Goal: Communication & Community: Share content

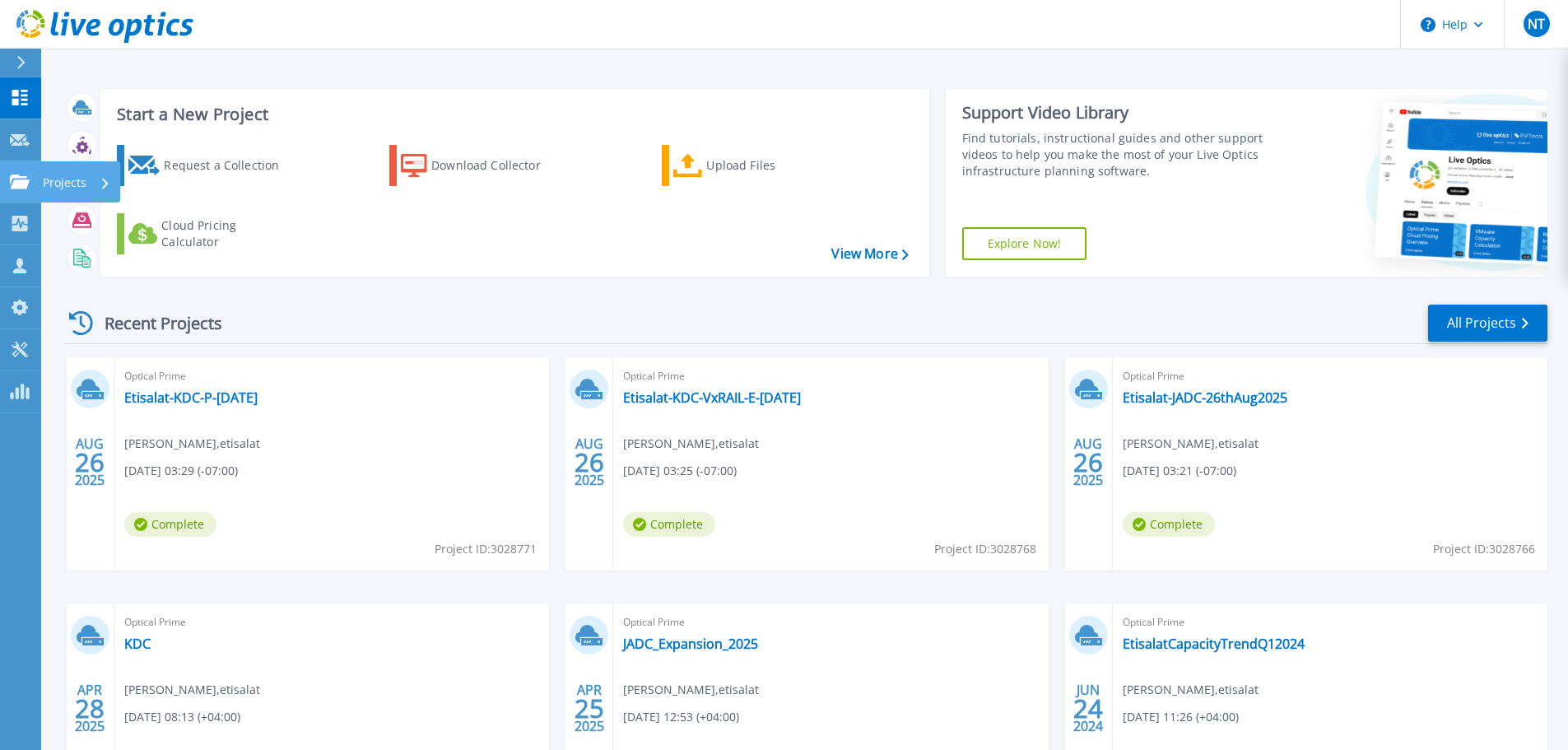
click at [56, 175] on p "Projects" at bounding box center [65, 182] width 44 height 43
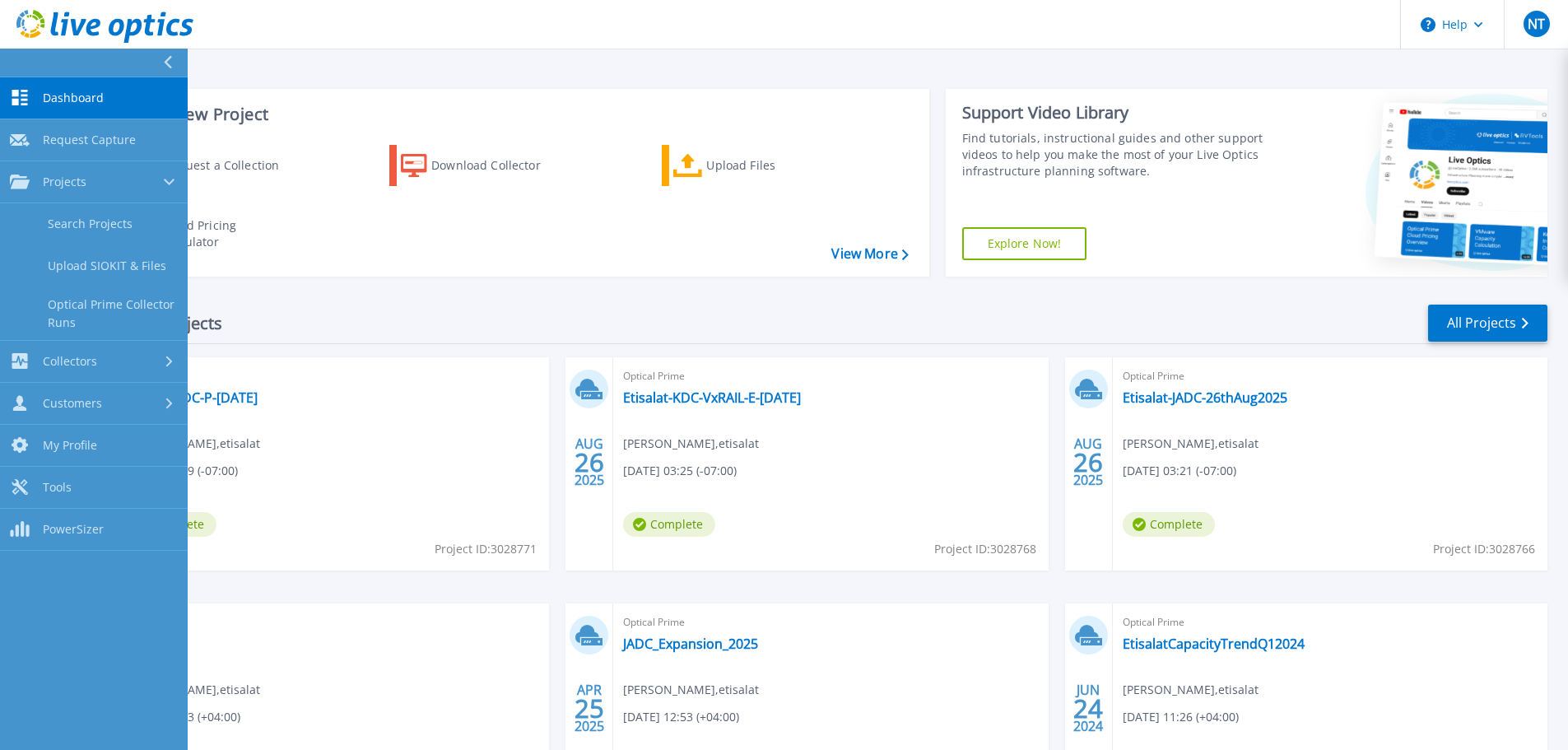
click at [560, 276] on div "Start a New Project Request a Collection Download Collector Upload Files Cloud …" at bounding box center [806, 182] width 1484 height 214
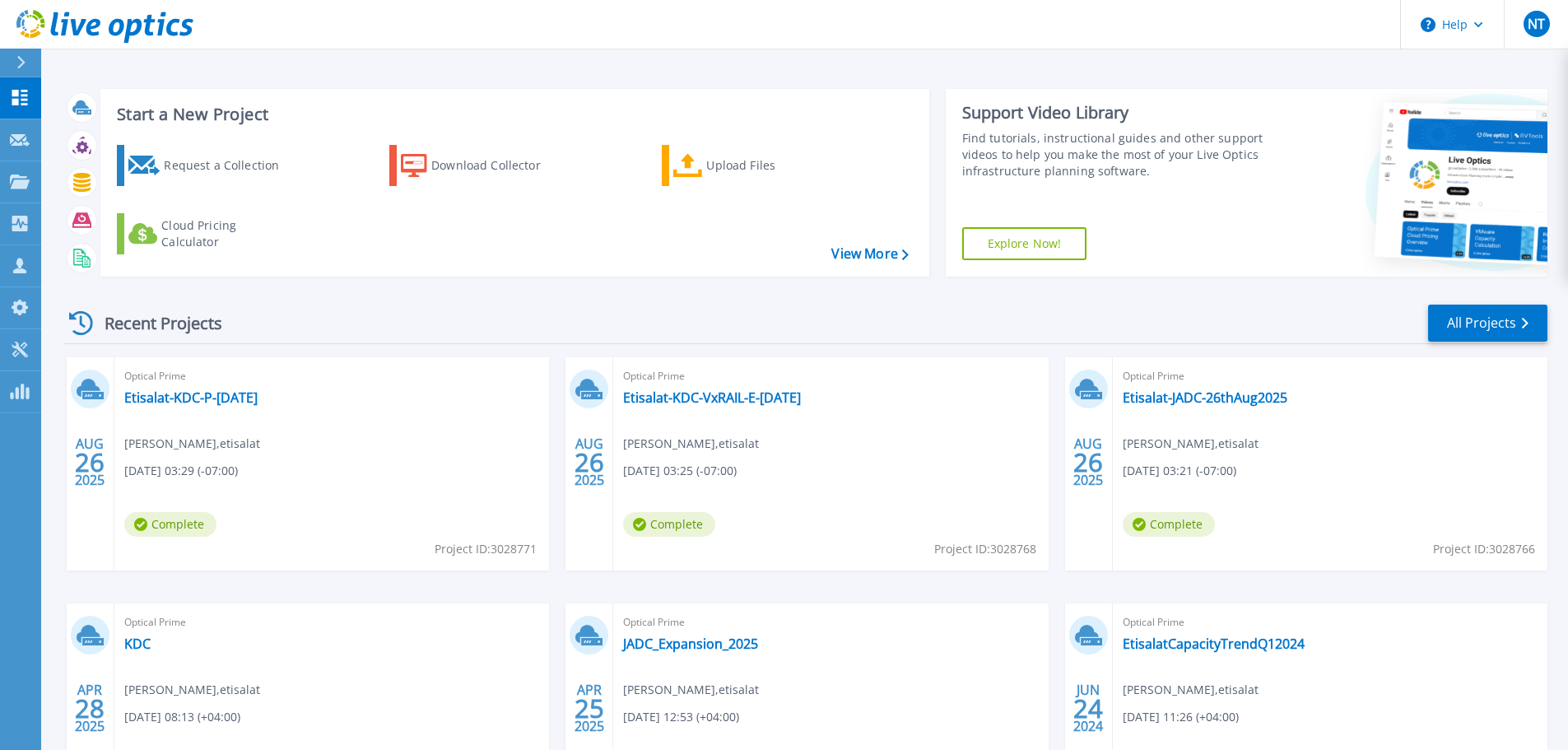
drag, startPoint x: 146, startPoint y: 398, endPoint x: 505, endPoint y: 270, distance: 381.1
click at [505, 270] on div "Start a New Project Request a Collection Download Collector Upload Files Cloud …" at bounding box center [514, 183] width 829 height 188
click at [213, 395] on link "Etisalat-KDC-P-28Aug2025" at bounding box center [191, 397] width 133 height 16
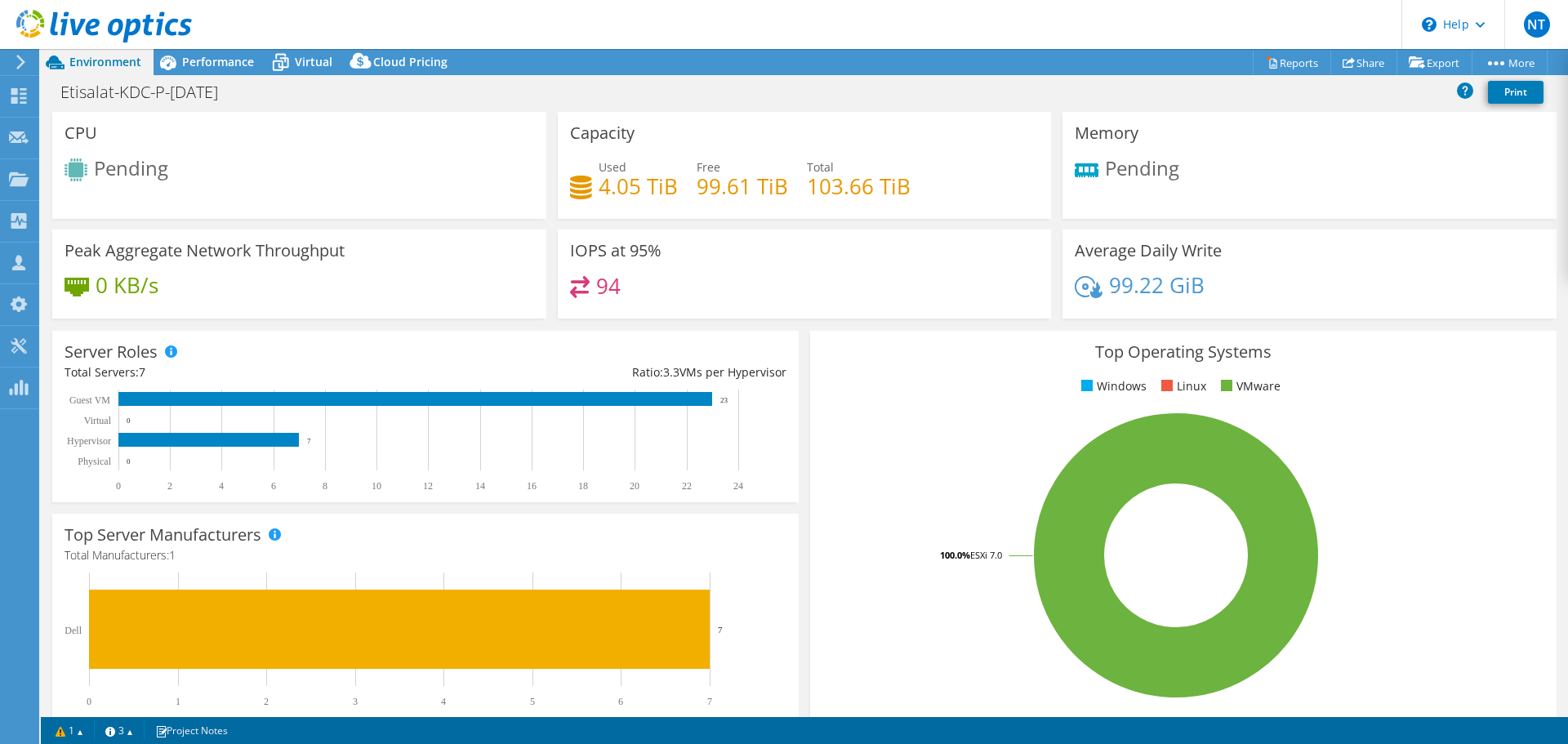
select select "USD"
click at [1350, 63] on link "Share" at bounding box center [1364, 62] width 67 height 25
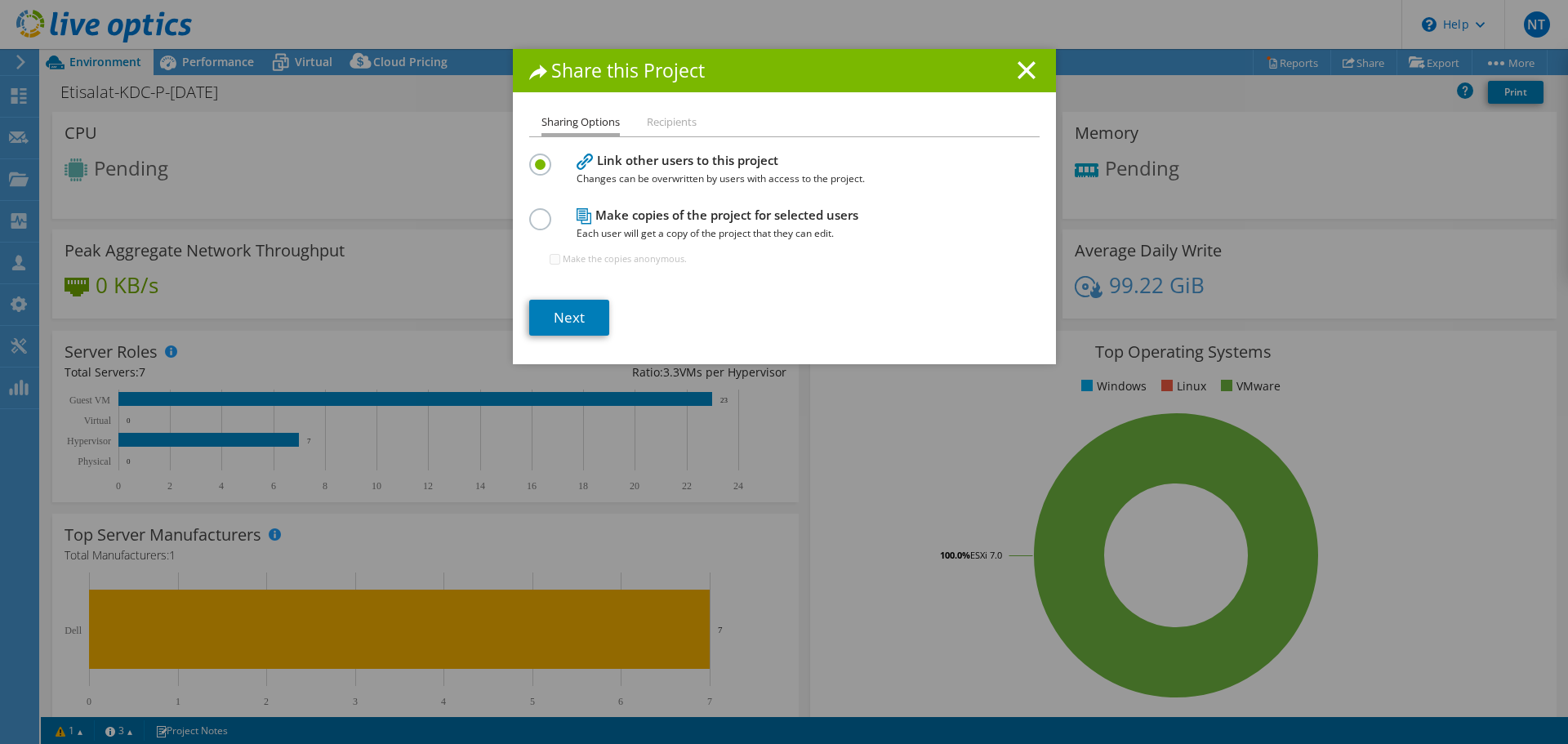
click at [647, 121] on li "Recipients" at bounding box center [671, 123] width 50 height 21
click at [557, 313] on link "Next" at bounding box center [569, 317] width 80 height 36
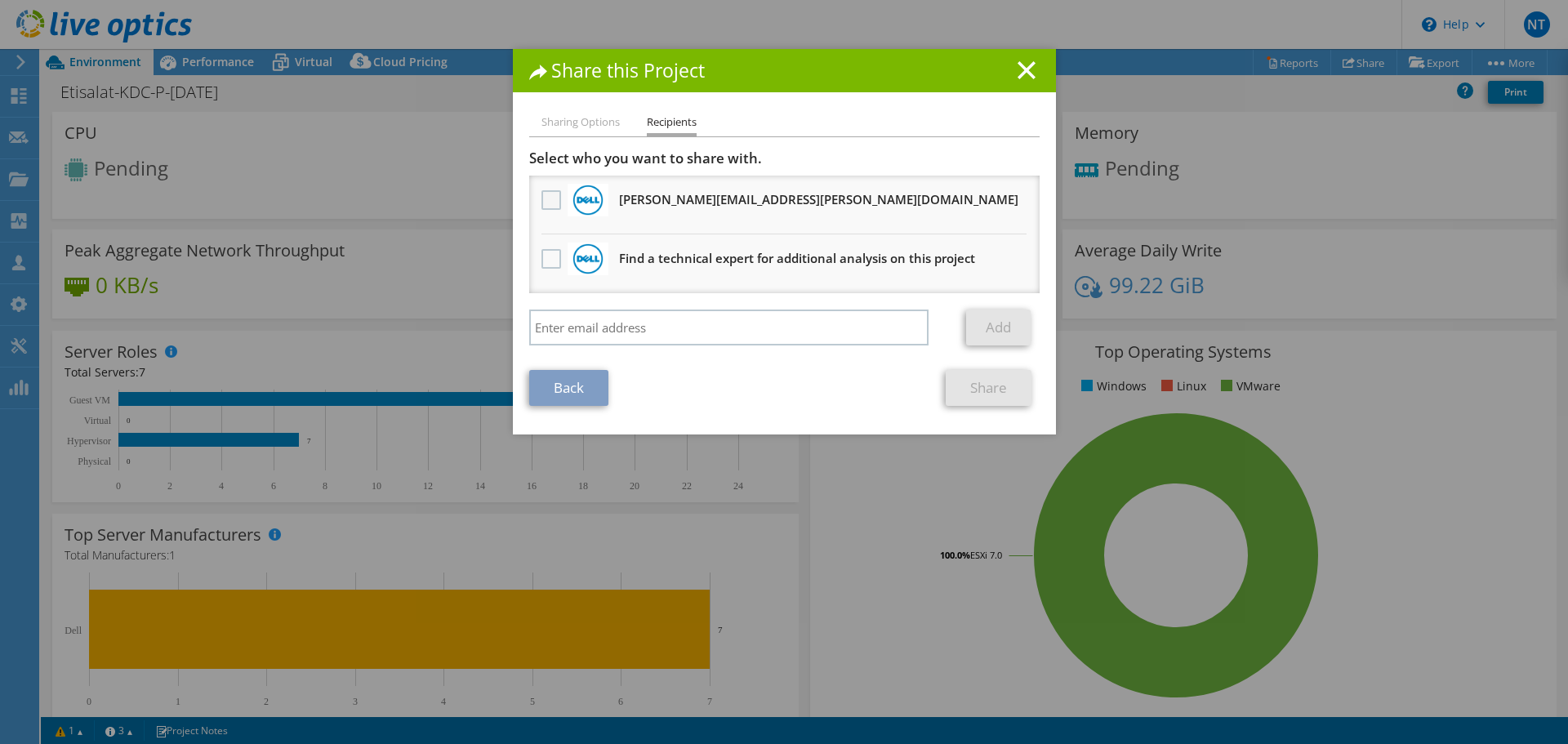
click at [542, 202] on label at bounding box center [553, 200] width 24 height 20
click at [0, 0] on input "checkbox" at bounding box center [0, 0] width 0 height 0
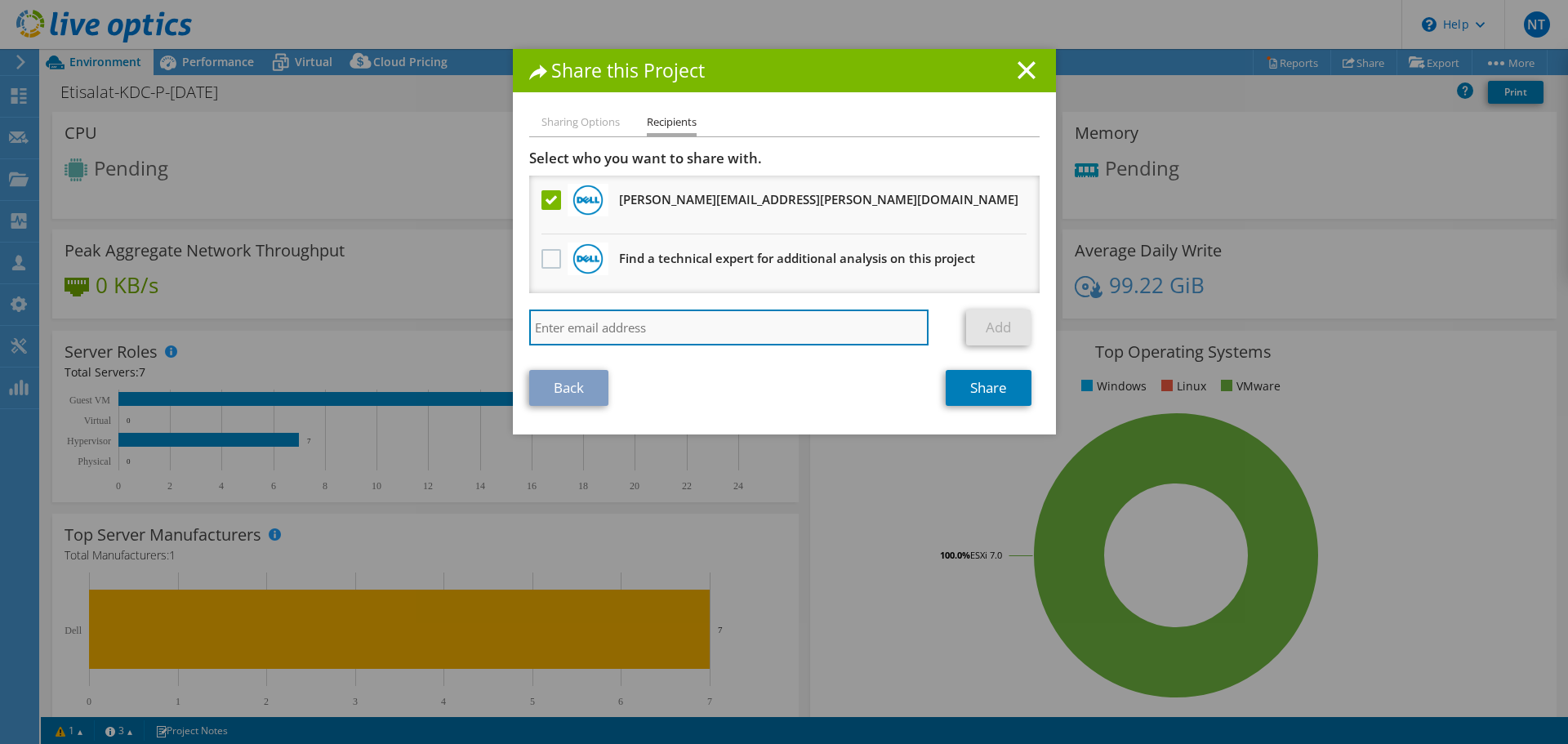
click at [564, 320] on input "search" at bounding box center [729, 327] width 400 height 36
click at [666, 338] on input "search" at bounding box center [729, 327] width 400 height 36
paste input "[PERSON_NAME][EMAIL_ADDRESS][DOMAIN_NAME]"
type input "[PERSON_NAME][EMAIL_ADDRESS][DOMAIN_NAME]"
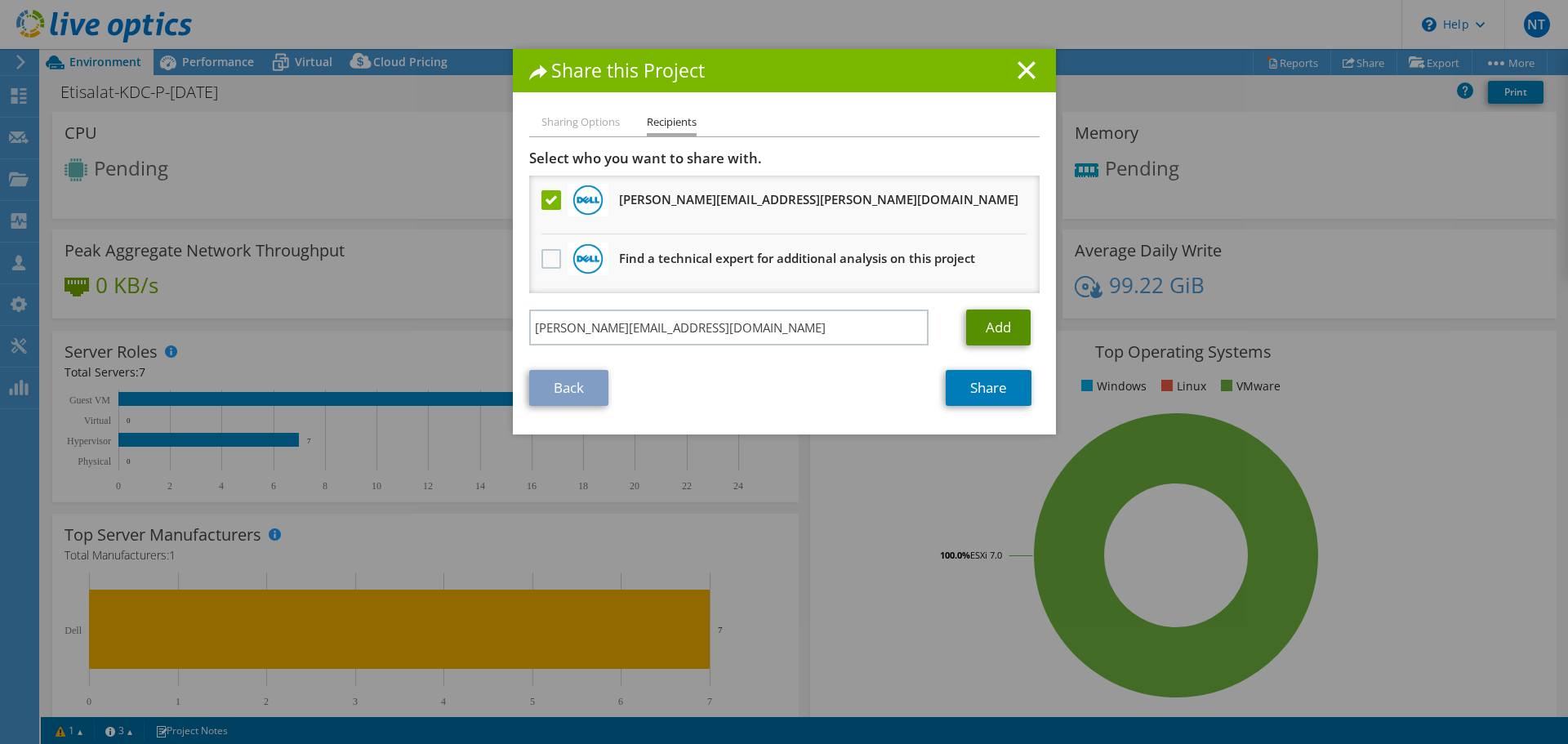
click at [980, 331] on link "Add" at bounding box center [997, 327] width 64 height 36
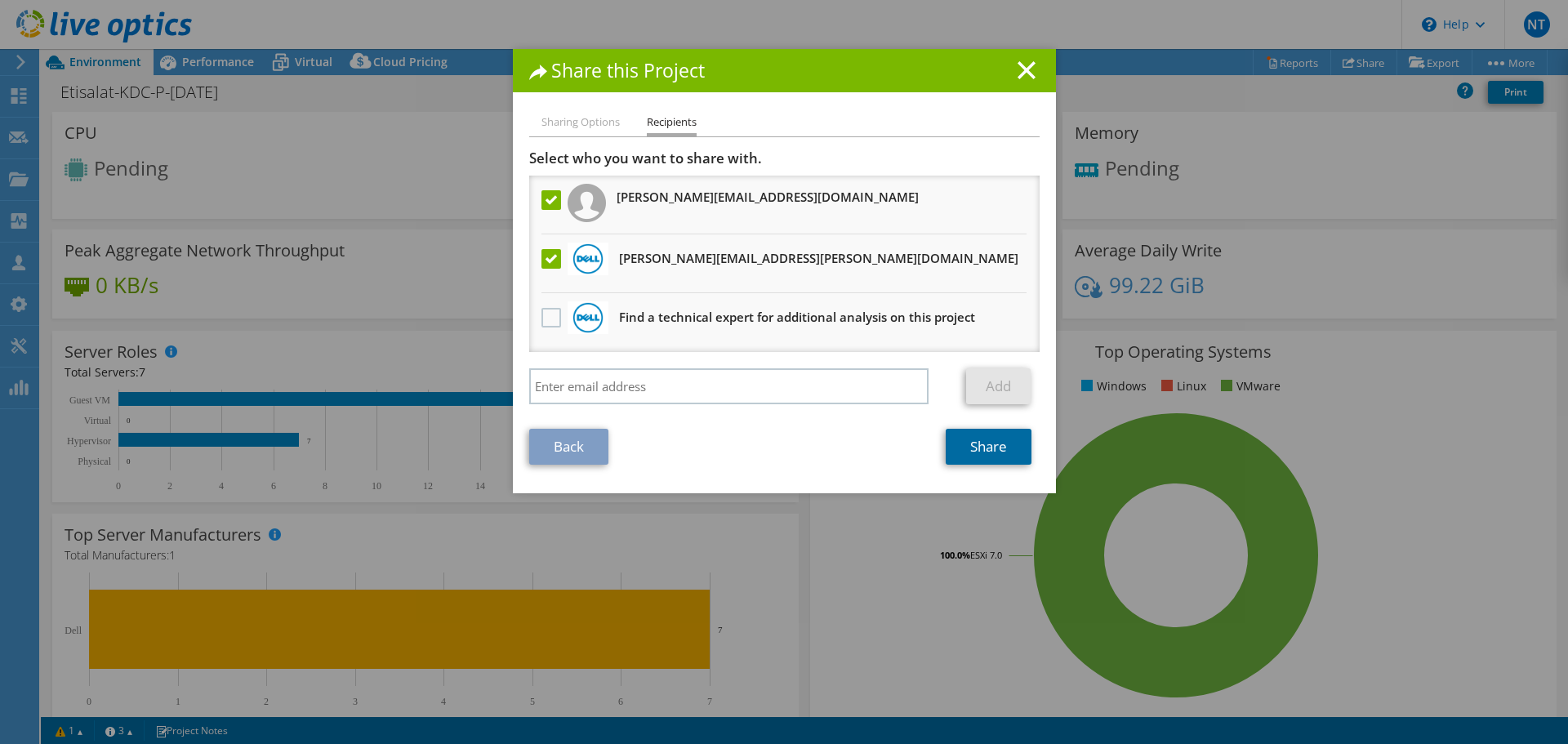
click at [982, 445] on link "Share" at bounding box center [988, 447] width 86 height 36
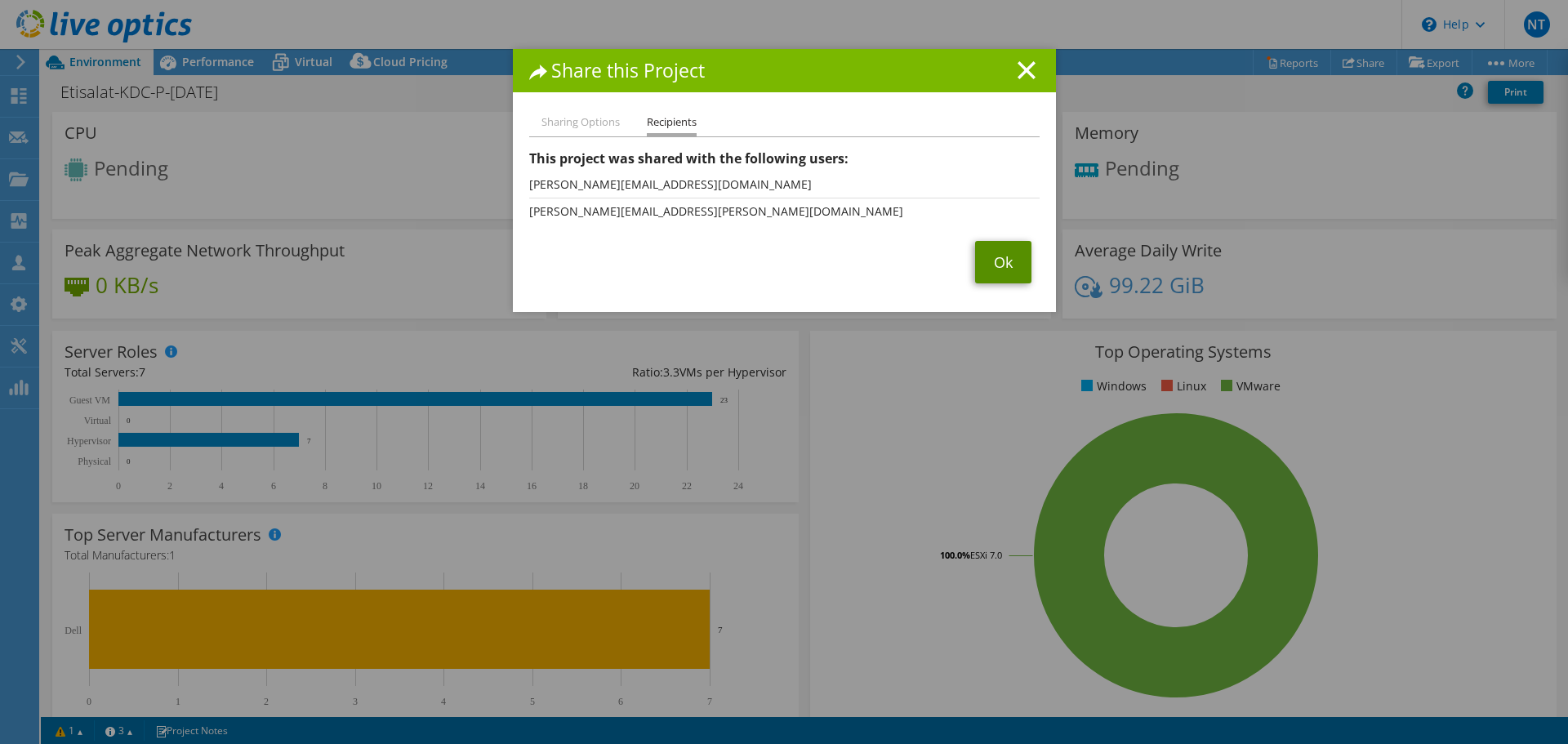
click at [975, 253] on link "Ok" at bounding box center [1003, 261] width 56 height 42
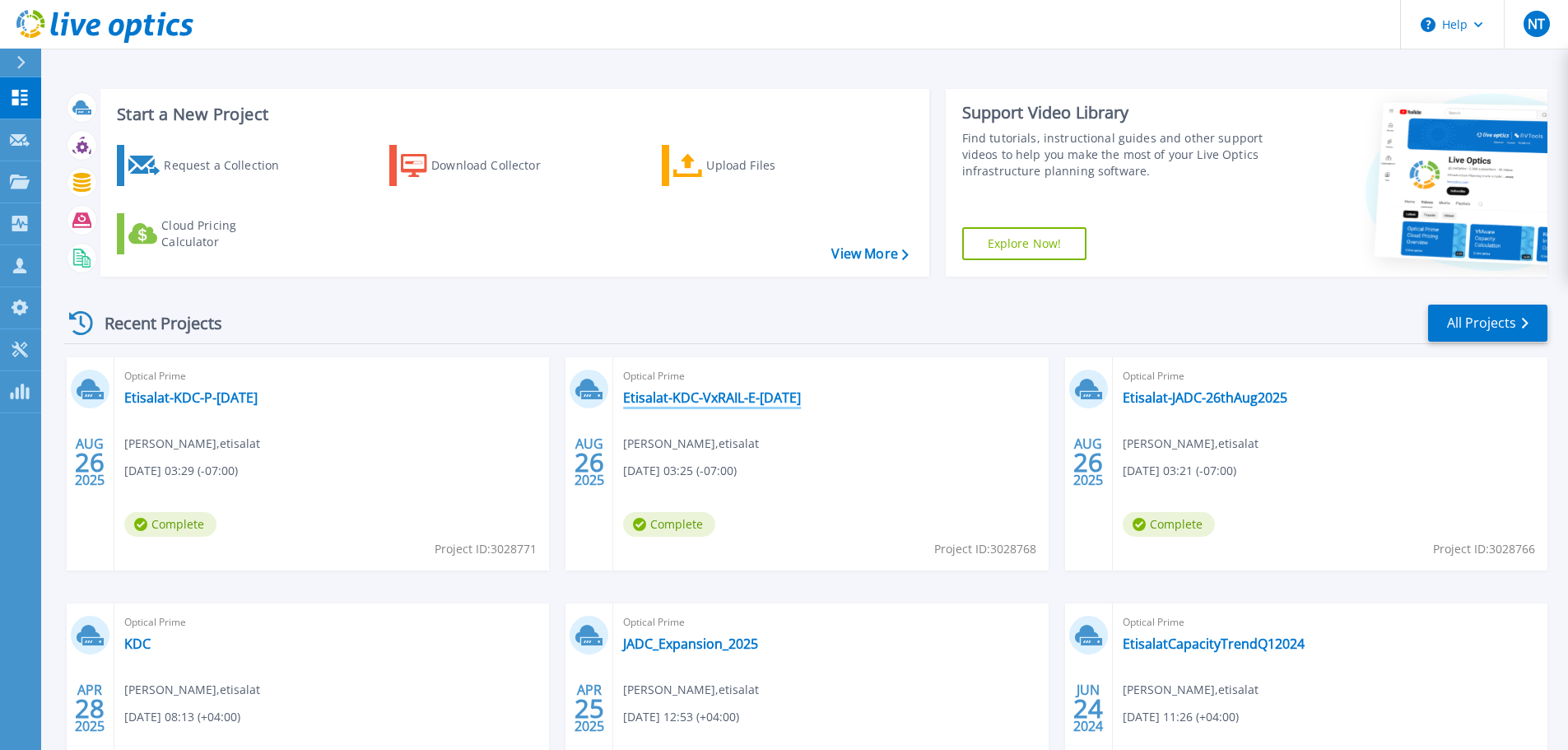
click at [785, 398] on link "Etisalat-KDC-VxRAIL-E-[DATE]" at bounding box center [712, 397] width 178 height 16
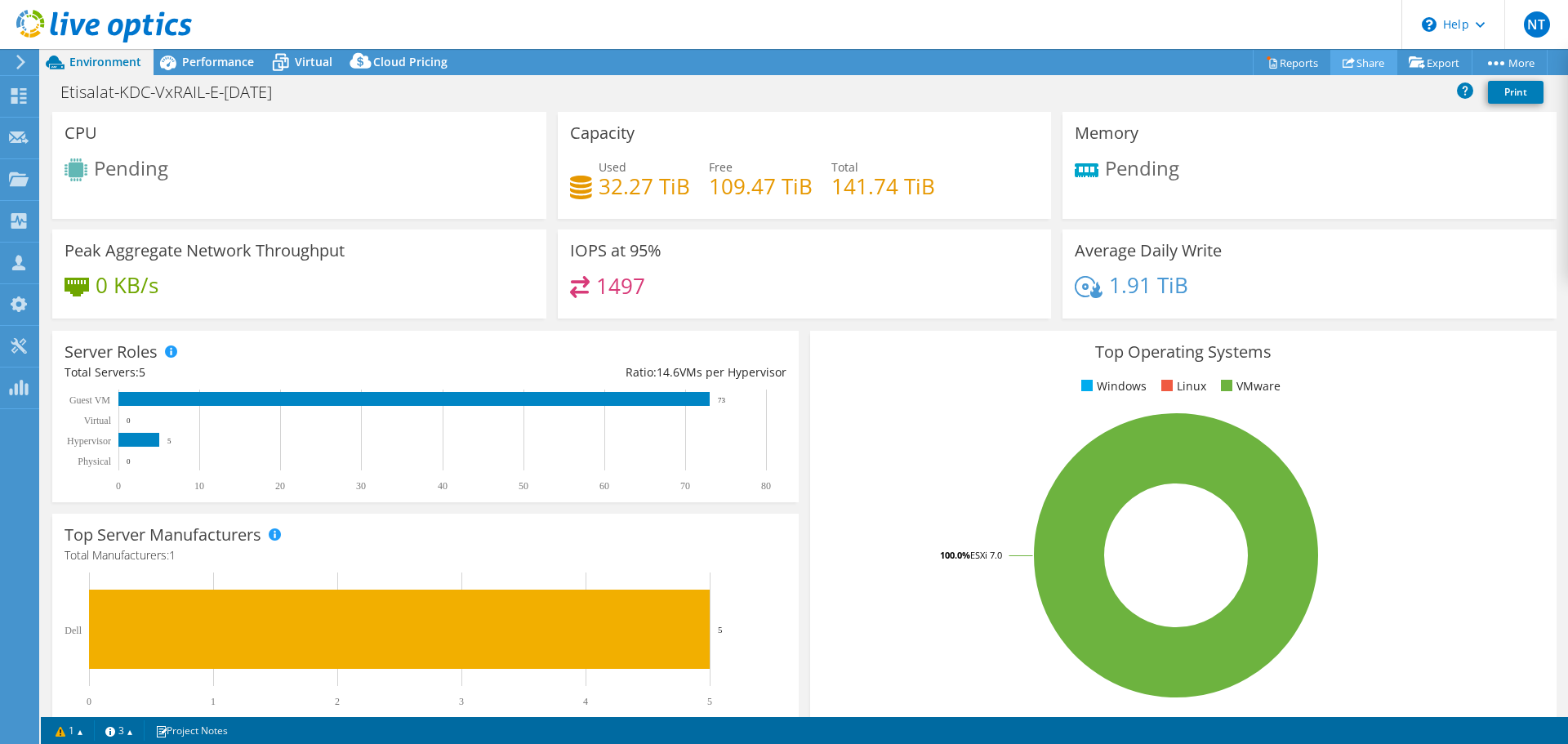
click at [1373, 64] on link "Share" at bounding box center [1364, 62] width 67 height 25
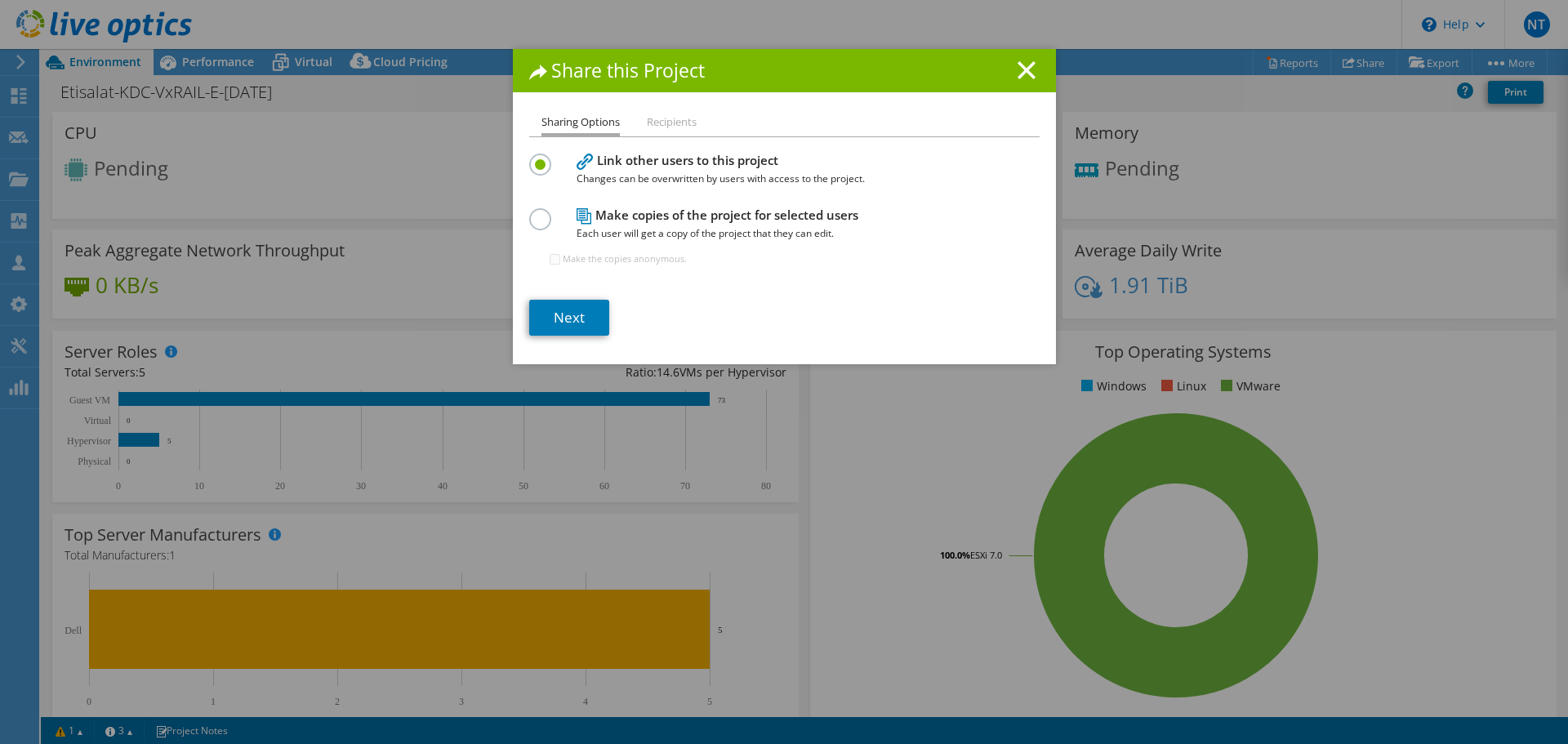
click at [649, 125] on li "Recipients" at bounding box center [671, 123] width 50 height 21
click at [655, 128] on li "Recipients" at bounding box center [671, 123] width 50 height 21
click at [656, 122] on li "Recipients" at bounding box center [671, 123] width 50 height 21
click at [661, 128] on li "Recipients" at bounding box center [671, 123] width 50 height 21
click at [575, 309] on link "Next" at bounding box center [569, 317] width 80 height 36
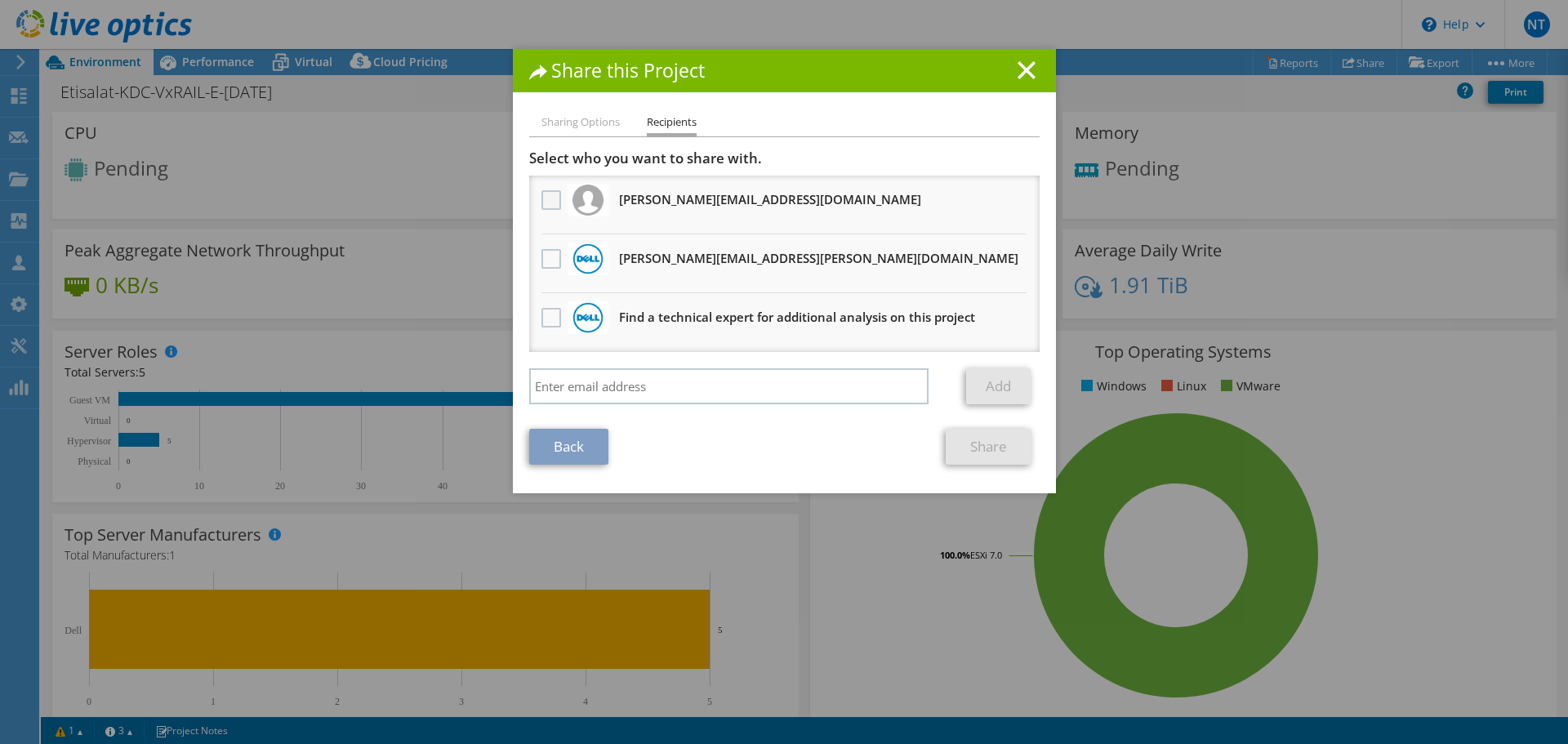
click at [546, 193] on label at bounding box center [553, 200] width 24 height 20
click at [0, 0] on input "checkbox" at bounding box center [0, 0] width 0 height 0
click at [543, 255] on label at bounding box center [553, 259] width 24 height 20
click at [0, 0] on input "checkbox" at bounding box center [0, 0] width 0 height 0
click at [983, 445] on link "Share" at bounding box center [988, 447] width 86 height 36
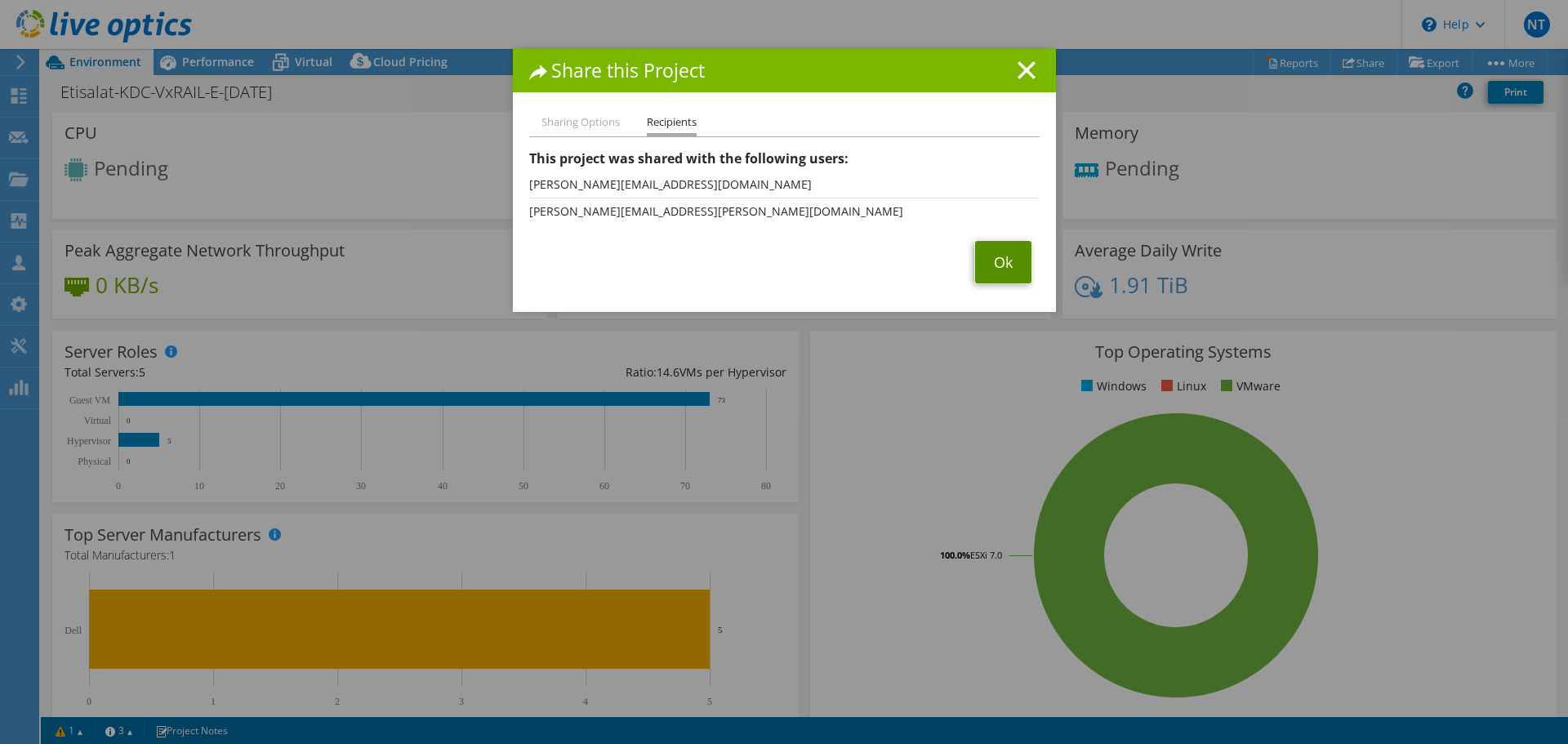
click at [988, 263] on link "Ok" at bounding box center [1003, 261] width 56 height 42
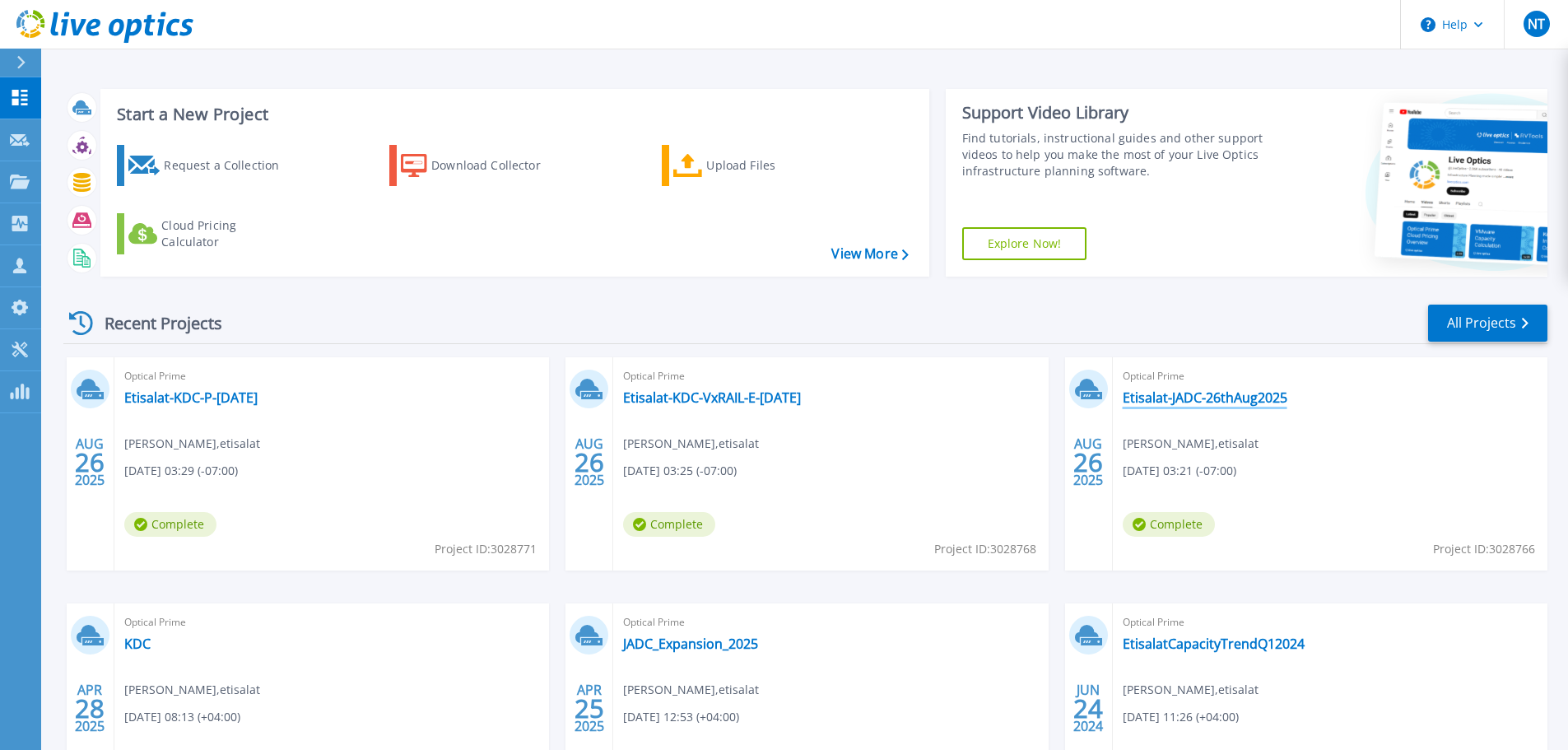
click at [1175, 400] on link "Etisalat-JADC-26thAug2025" at bounding box center [1205, 397] width 165 height 16
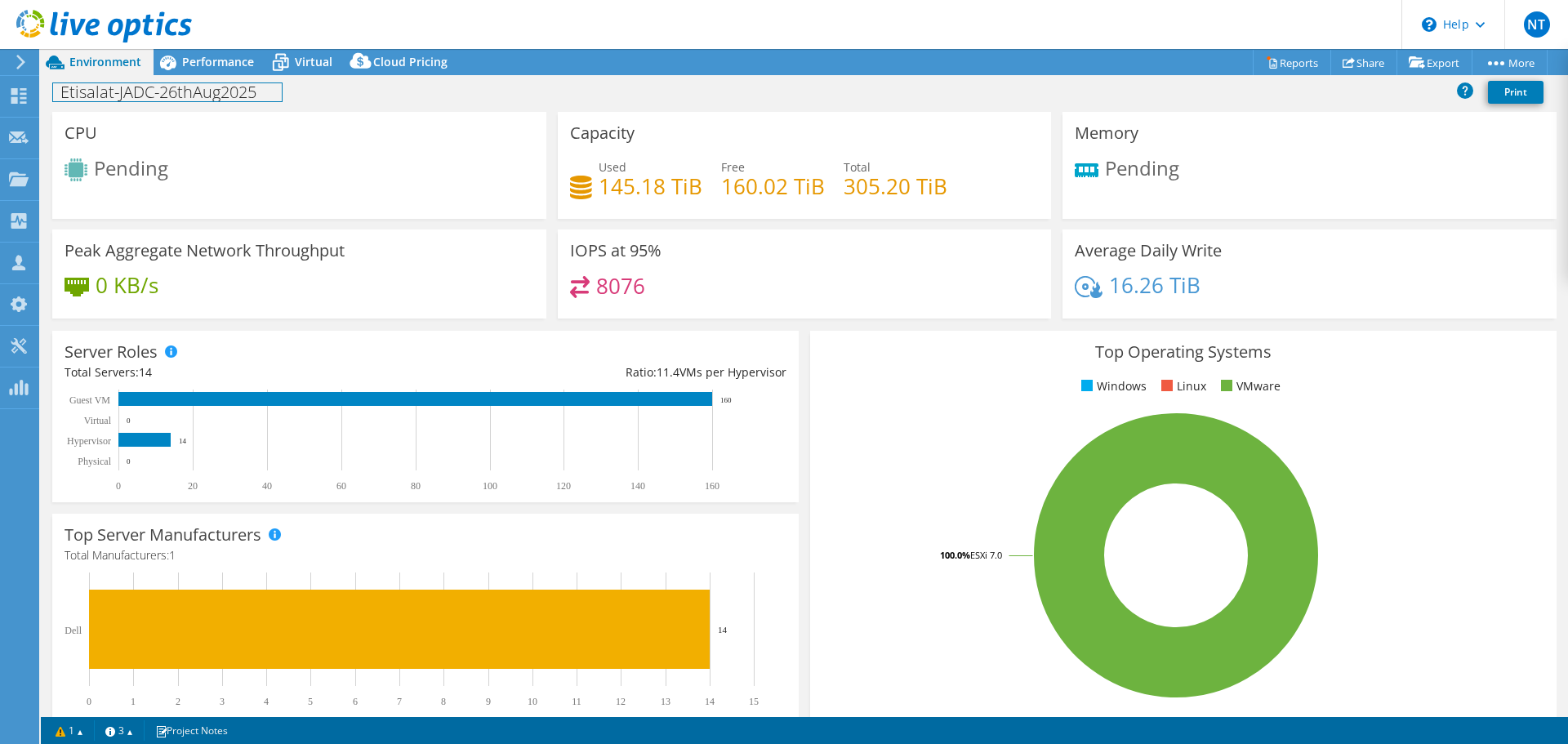
click at [231, 97] on h1 "Etisalat-JADC-26thAug2025" at bounding box center [167, 92] width 229 height 18
click at [160, 89] on h1 "Etisalat-JADC-26thAug2025" at bounding box center [167, 92] width 229 height 18
click at [368, 95] on link at bounding box center [373, 90] width 23 height 21
click at [1360, 67] on link "Share" at bounding box center [1364, 62] width 67 height 25
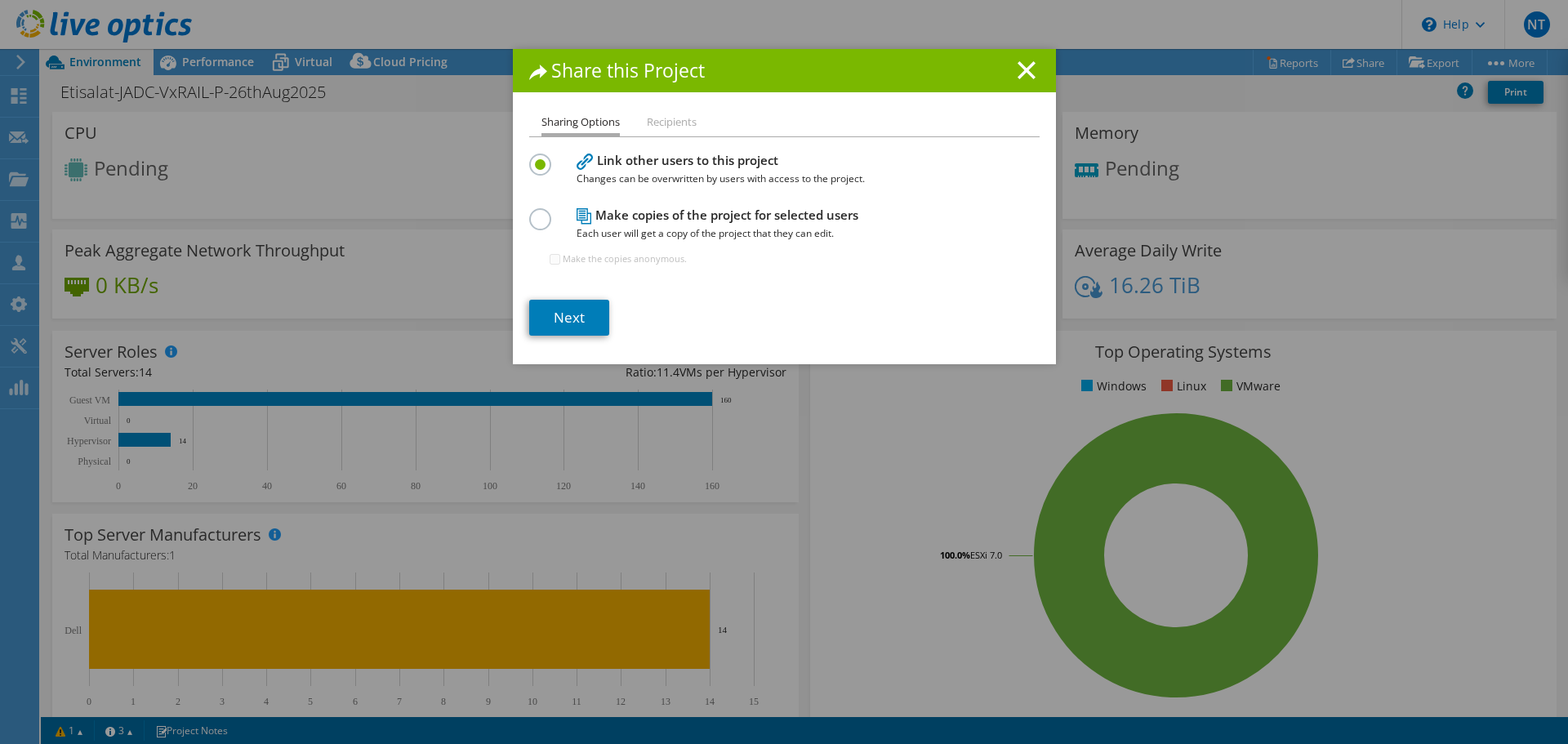
click at [647, 121] on li "Recipients" at bounding box center [671, 123] width 50 height 21
click at [653, 128] on li "Recipients" at bounding box center [671, 123] width 50 height 21
click at [569, 323] on link "Next" at bounding box center [569, 317] width 80 height 36
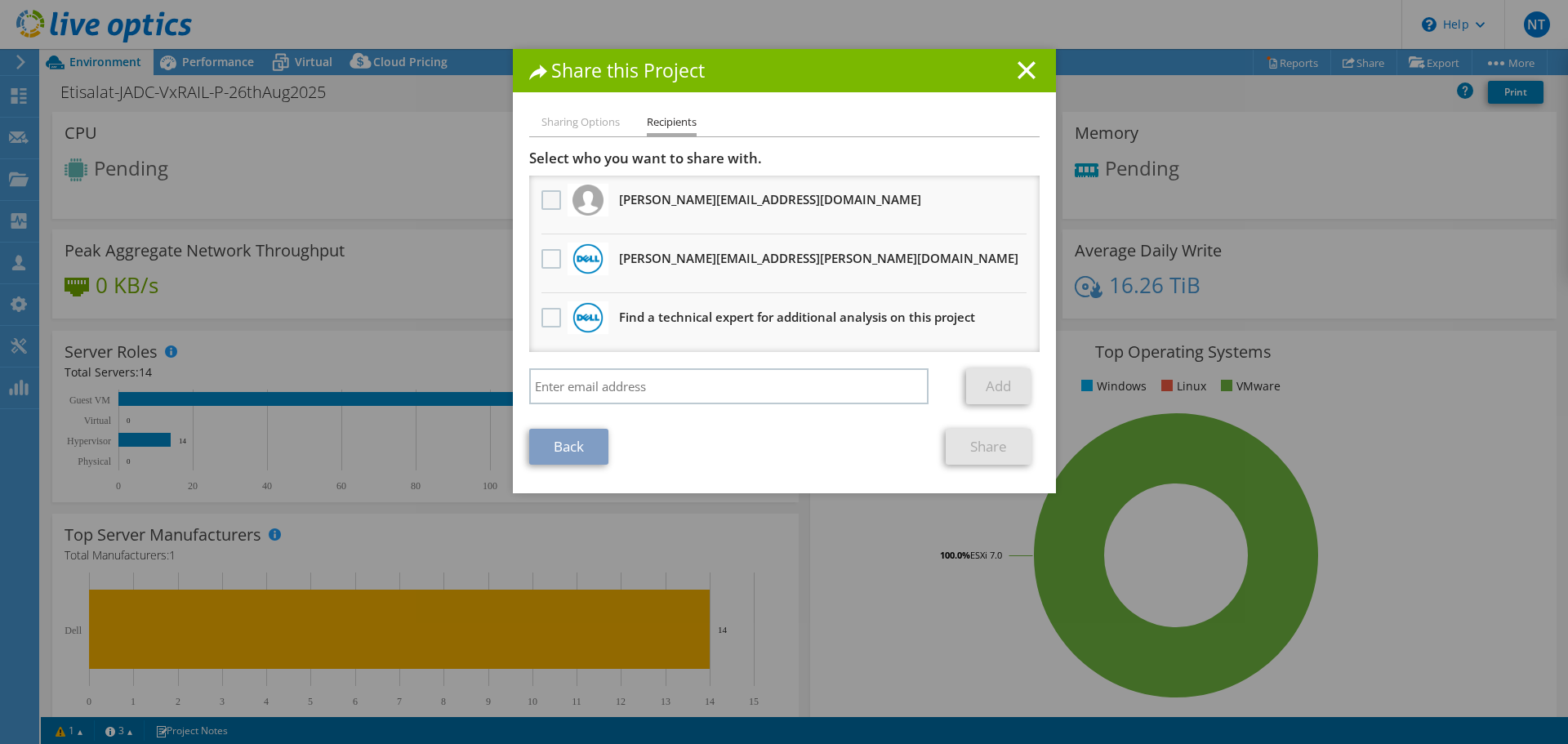
click at [554, 202] on label at bounding box center [553, 200] width 24 height 20
click at [0, 0] on input "checkbox" at bounding box center [0, 0] width 0 height 0
click at [543, 260] on label at bounding box center [553, 259] width 24 height 20
click at [0, 0] on input "checkbox" at bounding box center [0, 0] width 0 height 0
click at [1001, 445] on link "Share" at bounding box center [988, 447] width 86 height 36
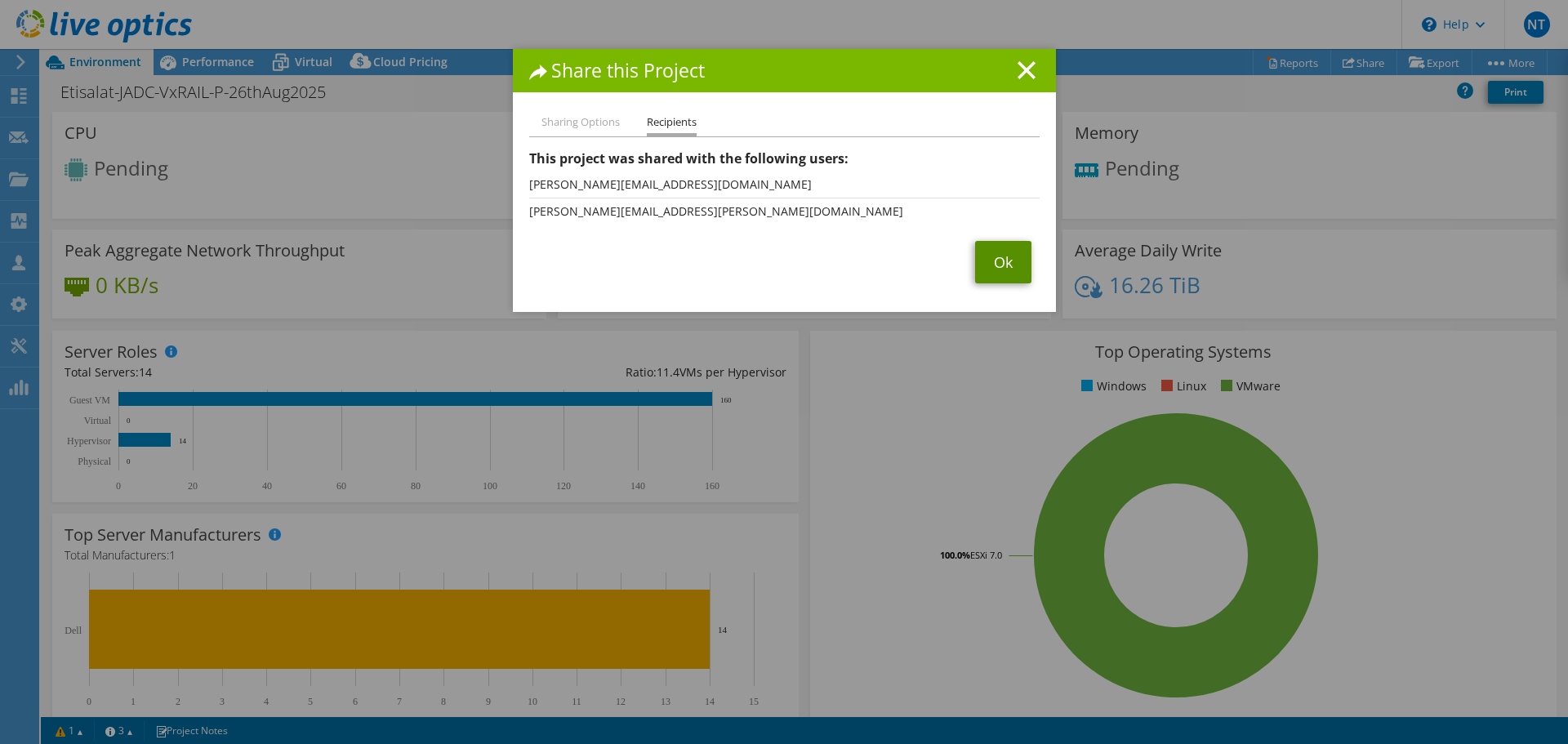
click at [1005, 263] on link "Ok" at bounding box center [1003, 261] width 56 height 42
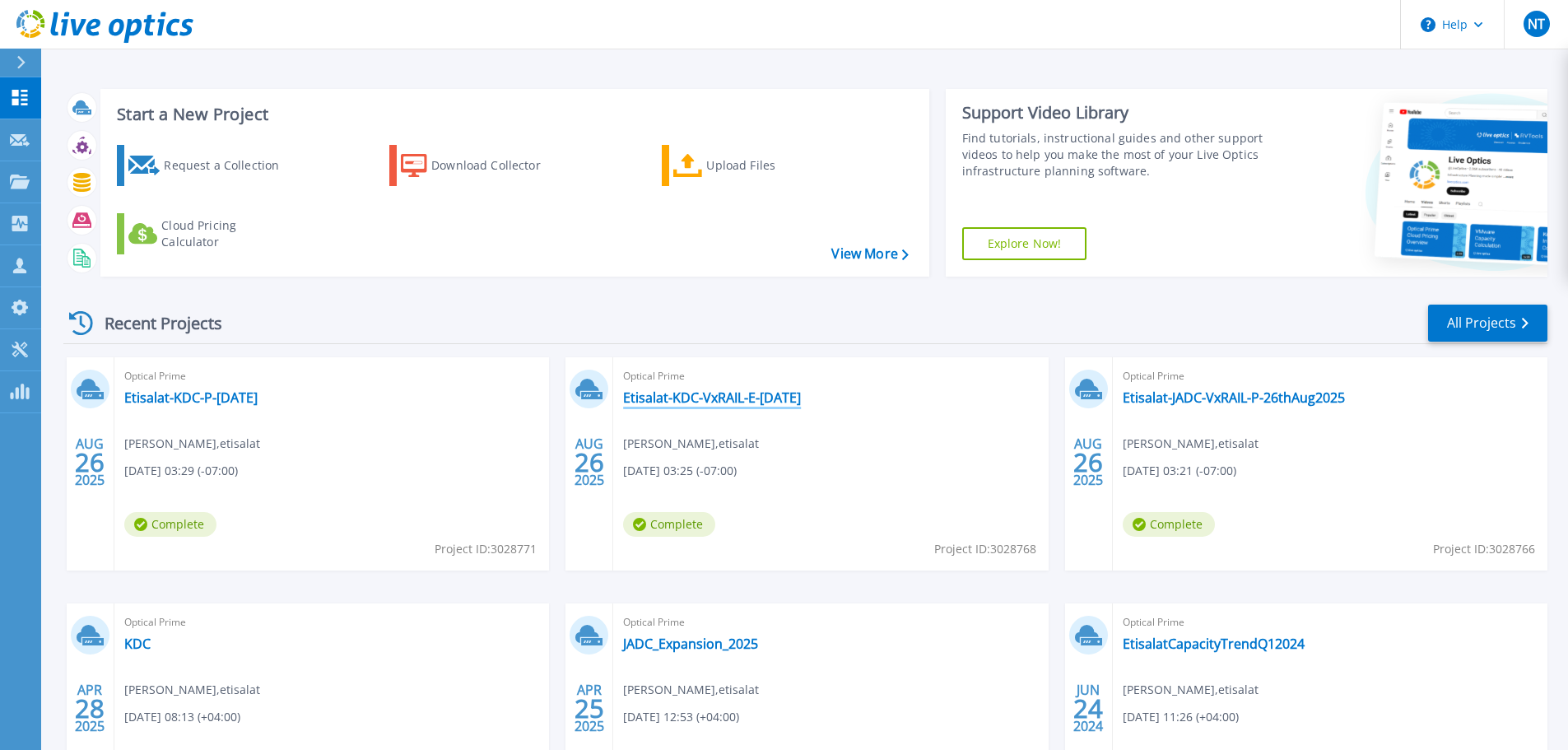
click at [768, 395] on link "Etisalat-KDC-VxRAIL-E-[DATE]" at bounding box center [712, 397] width 178 height 16
click at [214, 396] on link "Etisalat-KDC-P-[DATE]" at bounding box center [191, 397] width 133 height 16
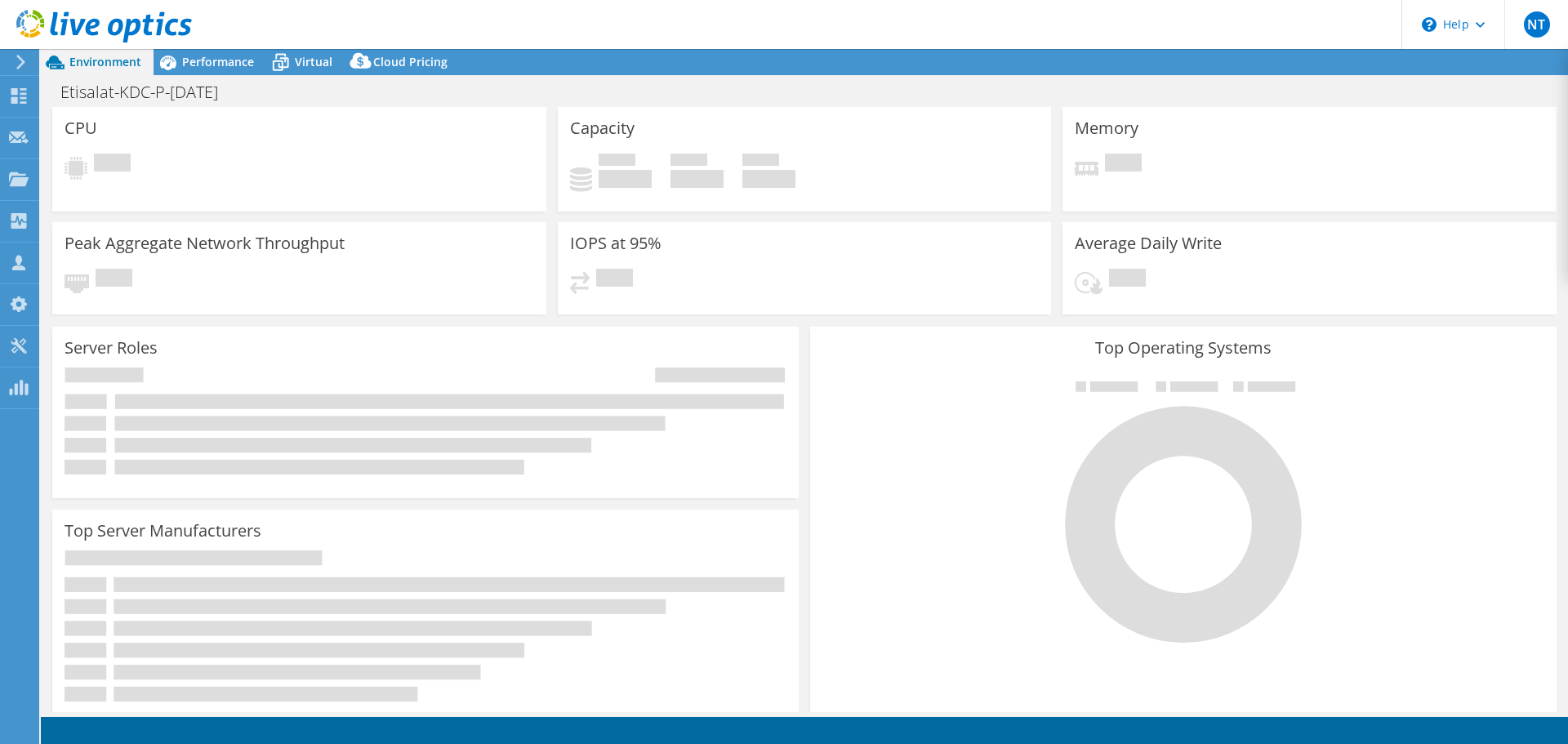
select select "USD"
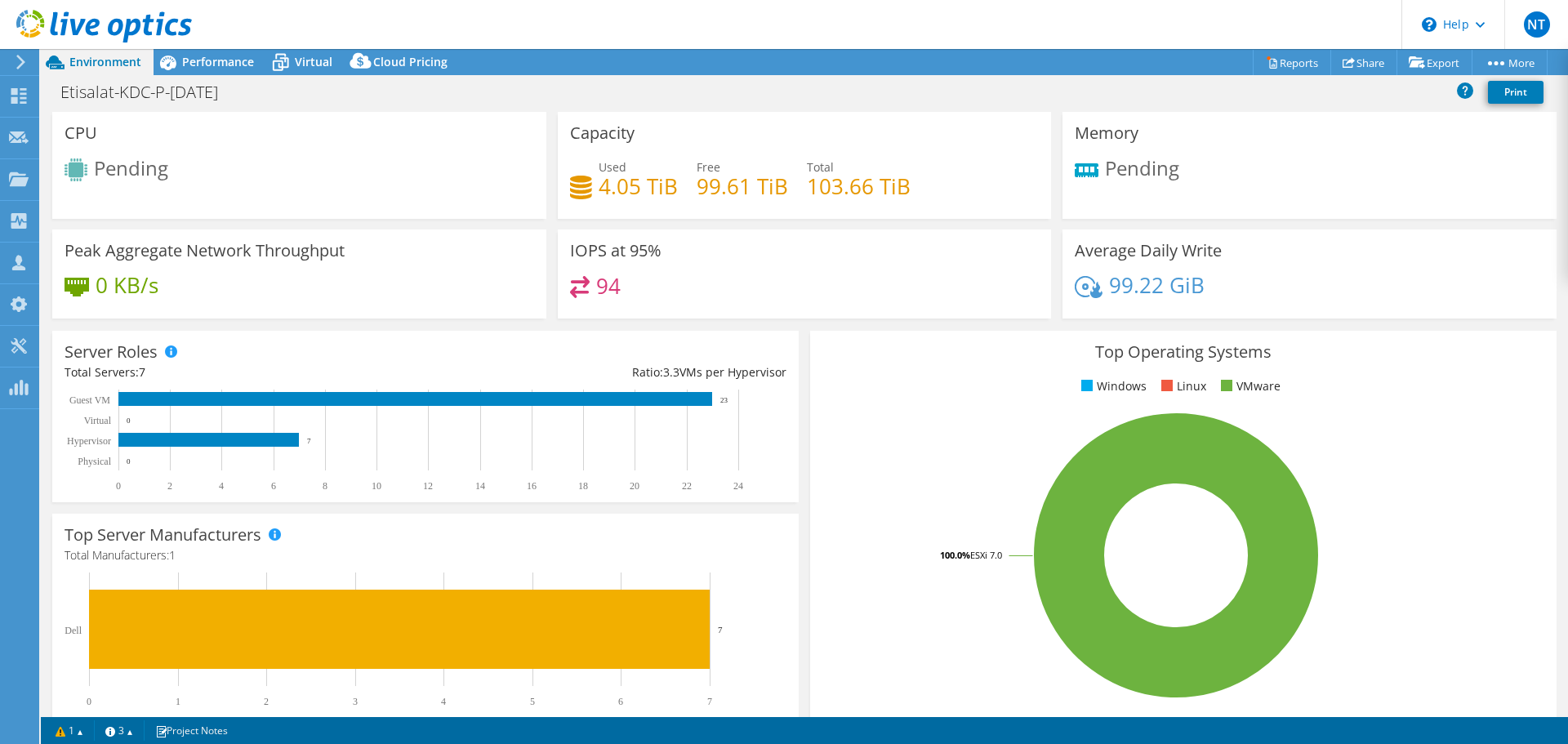
click at [648, 21] on header "NT Partner Team Member [PERSON_NAME] [EMAIL_ADDRESS][DOMAIN_NAME] [GEOGRAPHIC_D…" at bounding box center [784, 24] width 1568 height 49
